Goal: Find specific page/section: Find specific page/section

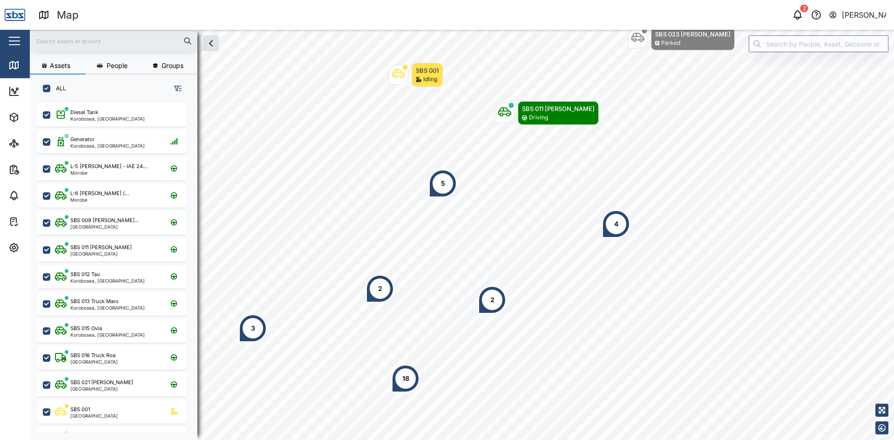
scroll to position [326, 146]
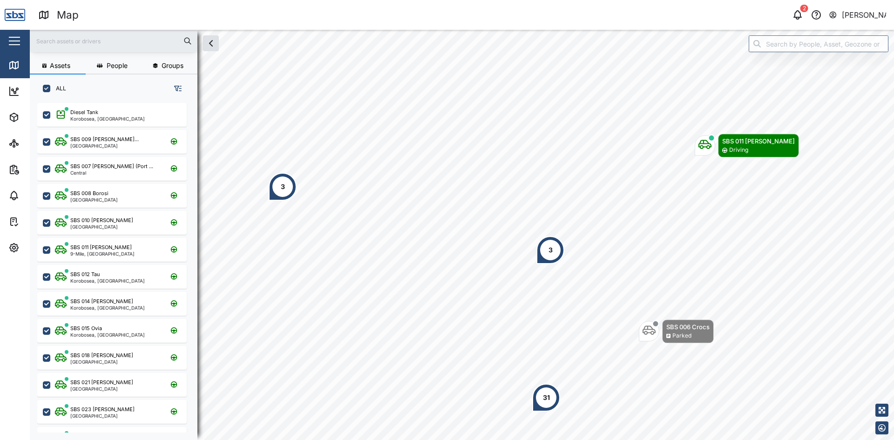
click at [284, 192] on div "3" at bounding box center [283, 187] width 28 height 28
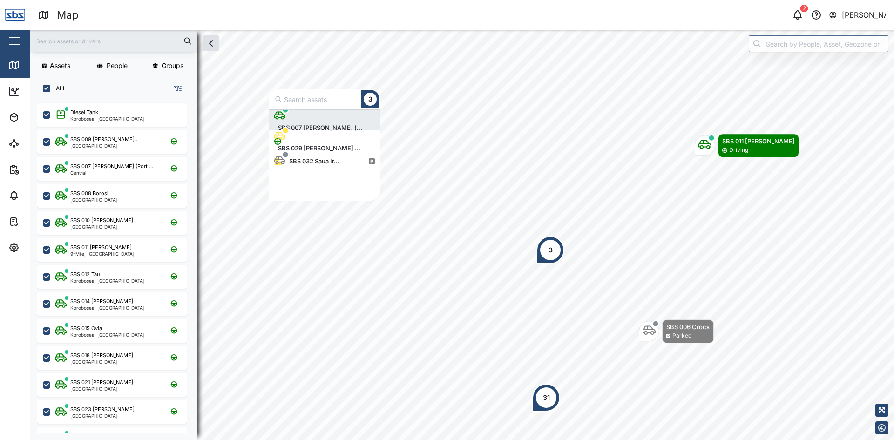
scroll to position [84, 105]
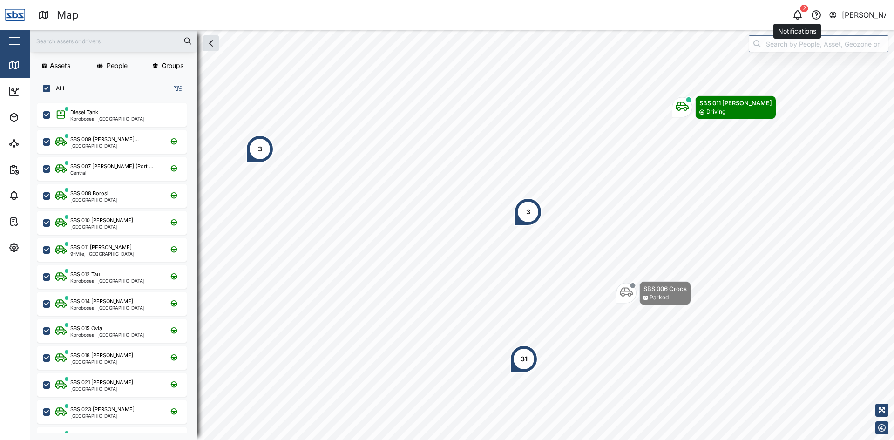
click at [798, 9] on button "button" at bounding box center [797, 14] width 13 height 13
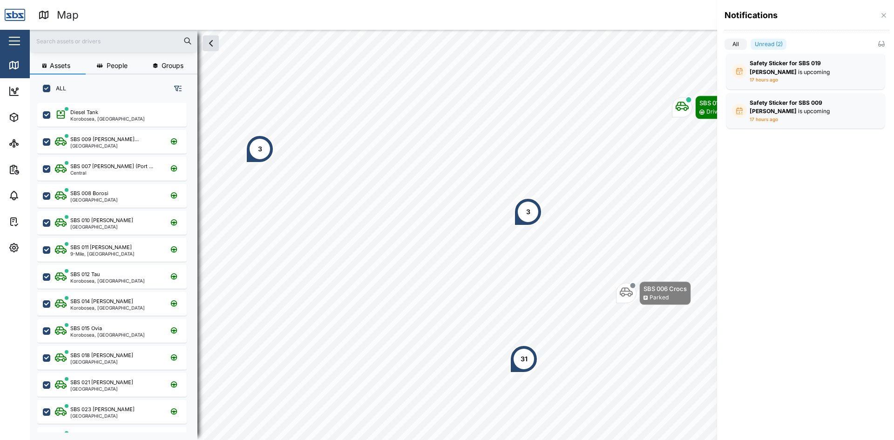
click at [545, 140] on div at bounding box center [447, 220] width 894 height 440
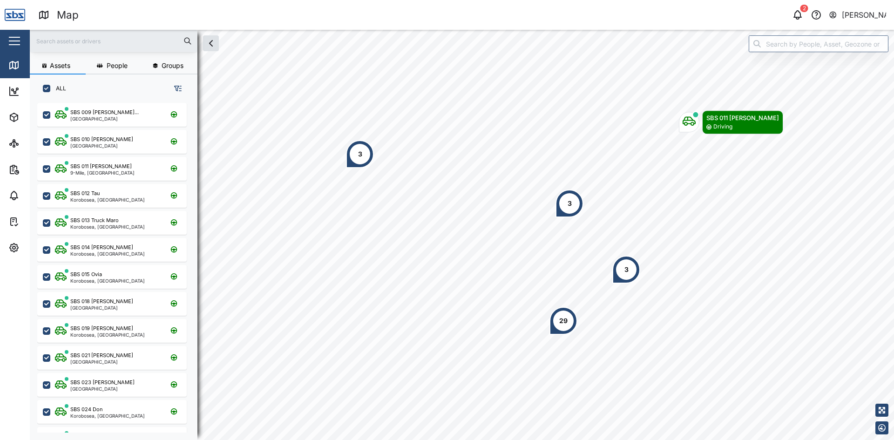
click at [562, 325] on div "29" at bounding box center [563, 321] width 8 height 10
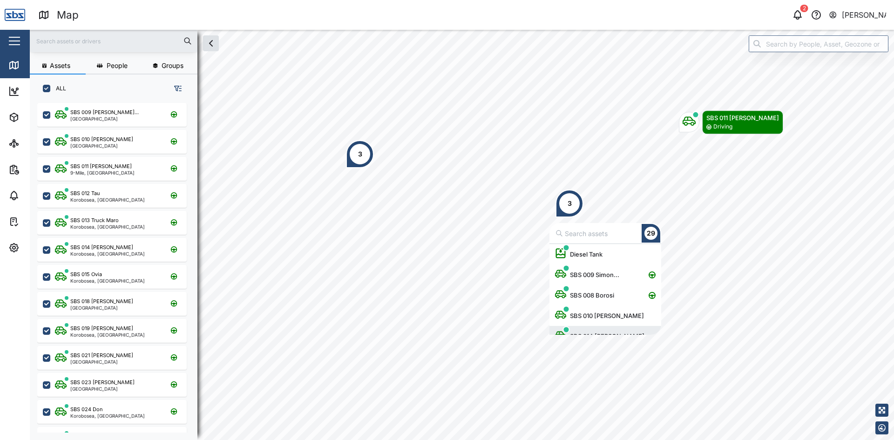
scroll to position [12, 0]
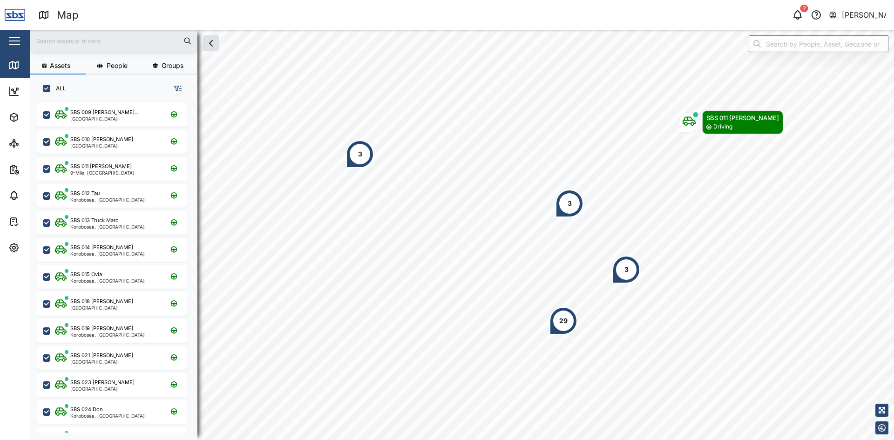
click at [626, 263] on div "3" at bounding box center [626, 270] width 28 height 28
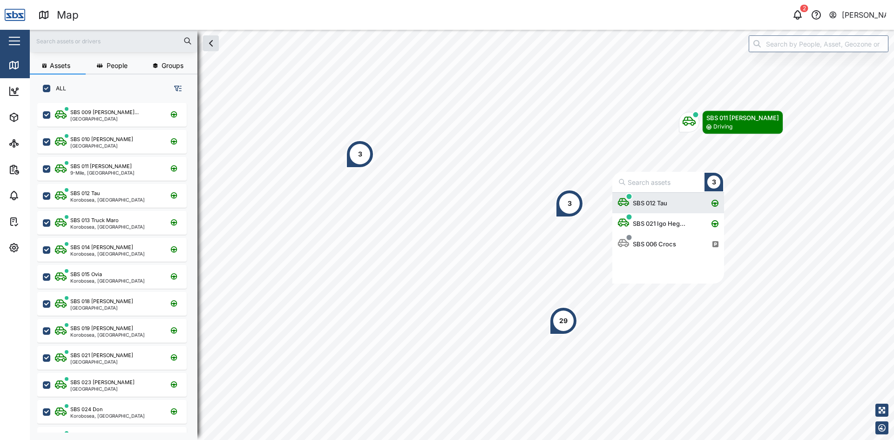
scroll to position [84, 105]
click at [562, 208] on div "3" at bounding box center [569, 203] width 28 height 28
